Goal: Transaction & Acquisition: Purchase product/service

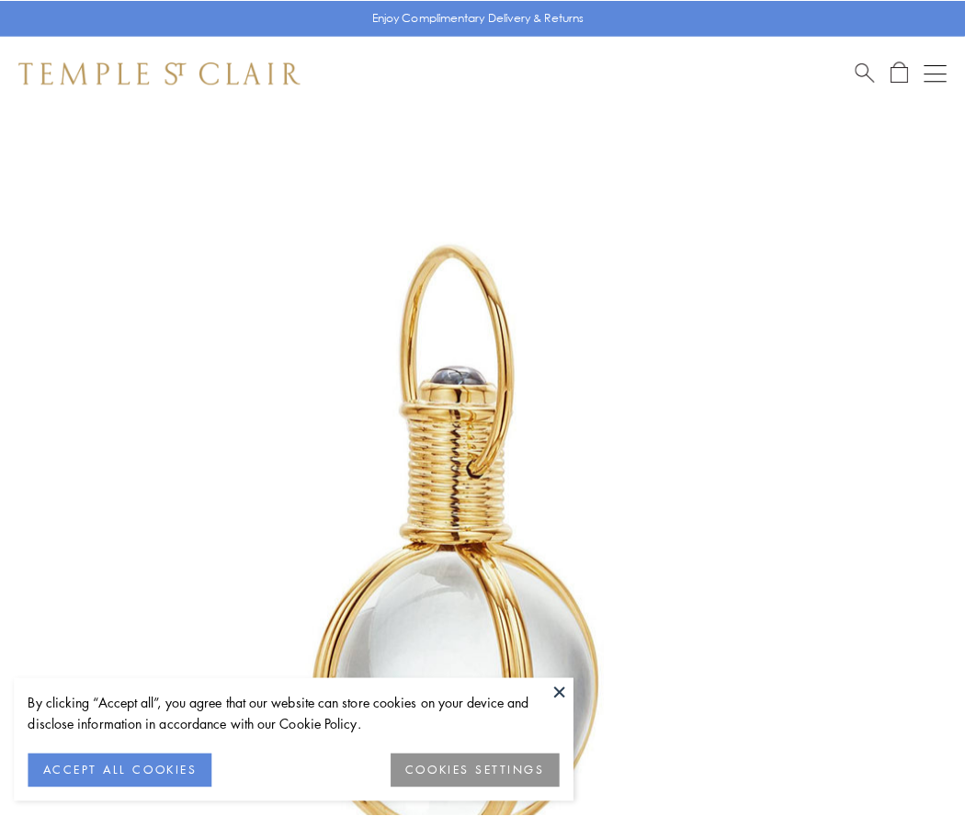
scroll to position [480, 0]
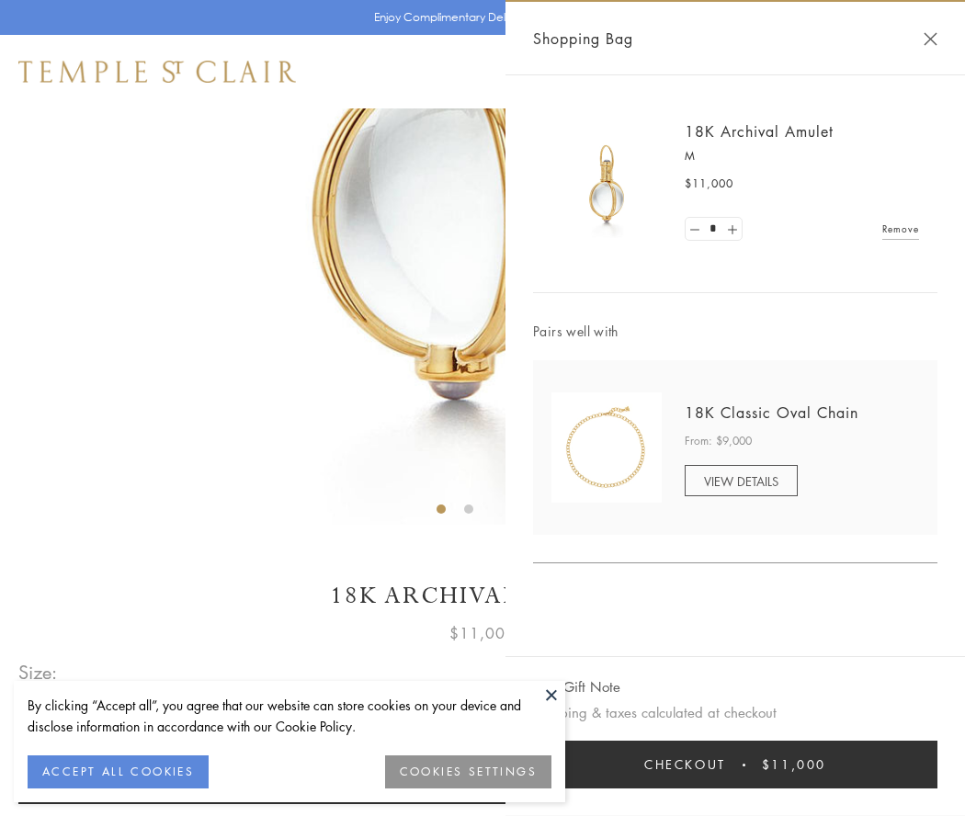
click at [735, 764] on button "Checkout $11,000" at bounding box center [735, 765] width 404 height 48
